Goal: Navigation & Orientation: Find specific page/section

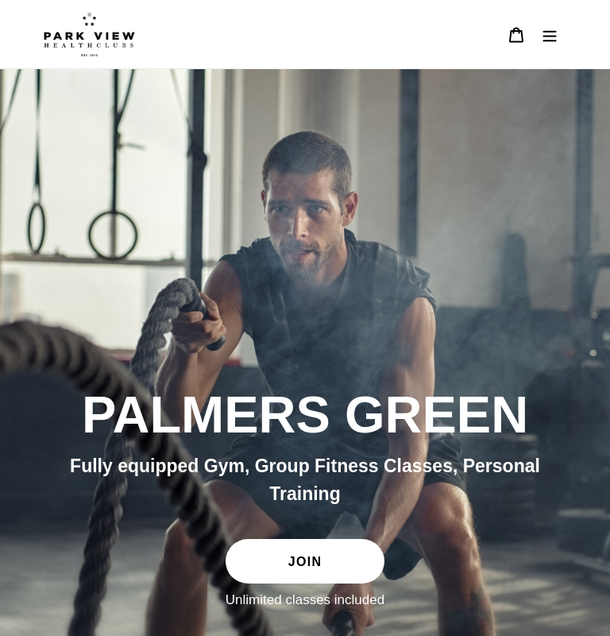
click at [550, 37] on icon "Menu" at bounding box center [550, 35] width 14 height 11
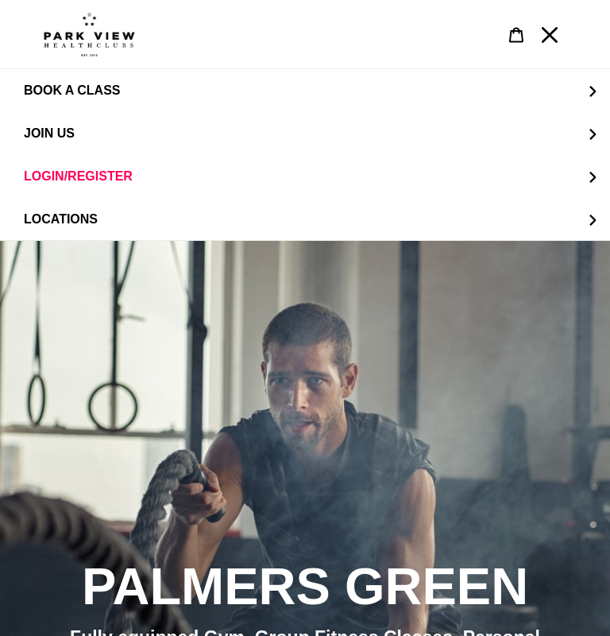
click at [586, 215] on button "LOCATIONS" at bounding box center [305, 219] width 610 height 43
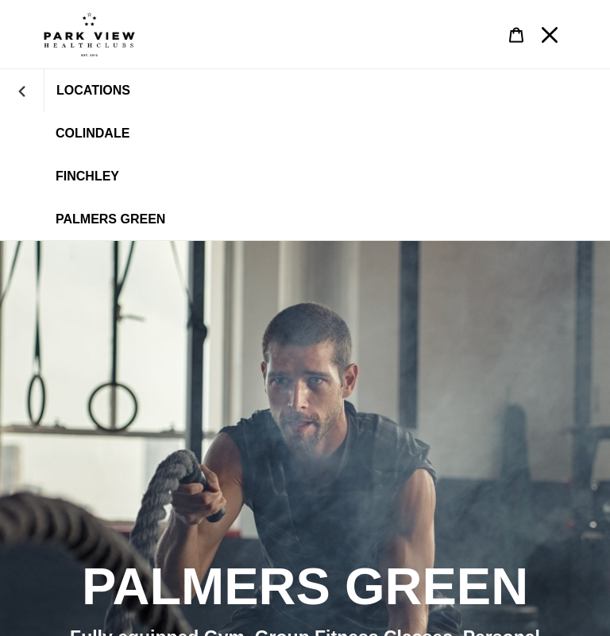
click at [157, 223] on span "Palmers Green" at bounding box center [111, 219] width 110 height 14
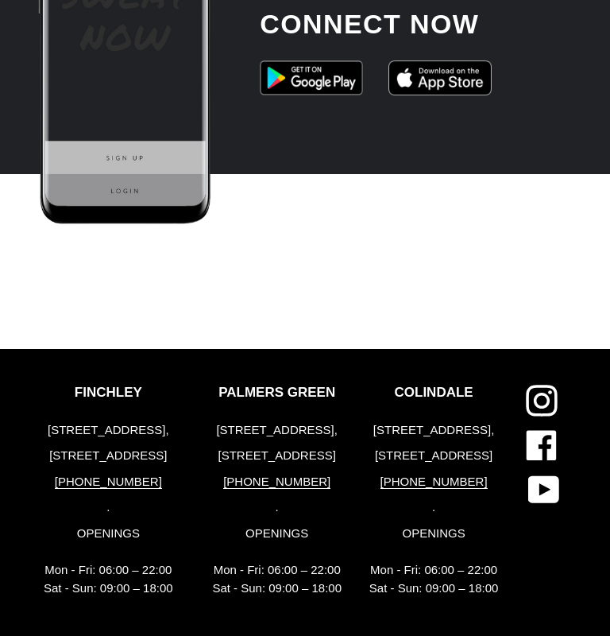
scroll to position [3752, 0]
click at [328, 447] on p "[STREET_ADDRESS]" at bounding box center [277, 456] width 130 height 18
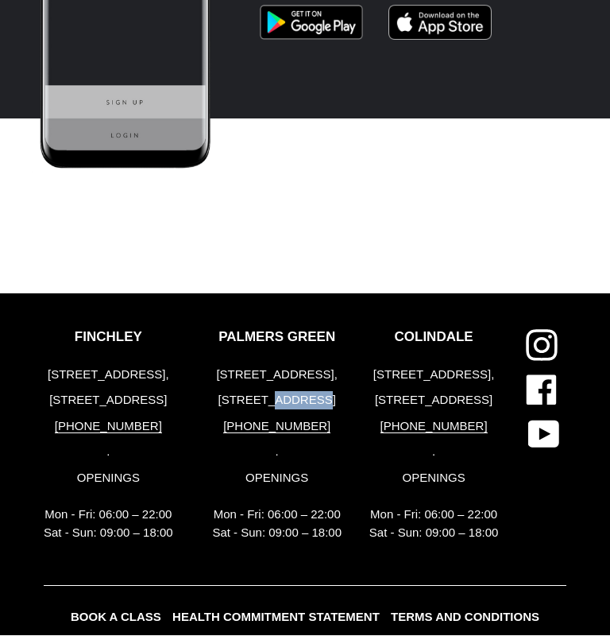
scroll to position [3711, 0]
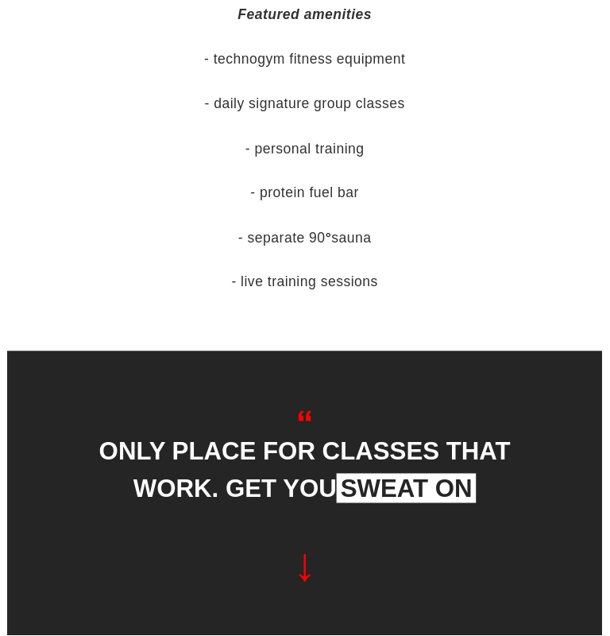
scroll to position [934, 0]
